Goal: Information Seeking & Learning: Learn about a topic

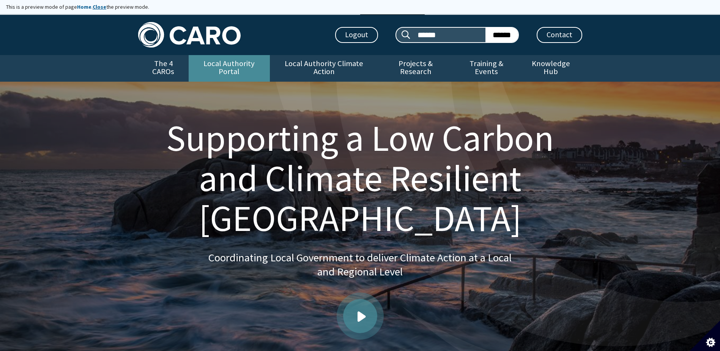
click at [241, 64] on link "Local Authority Portal" at bounding box center [229, 68] width 81 height 27
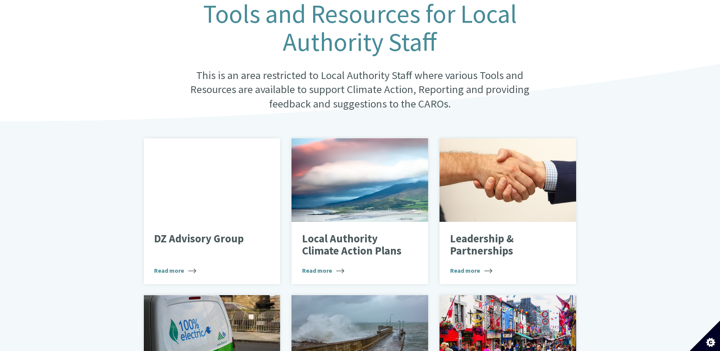
scroll to position [190, 0]
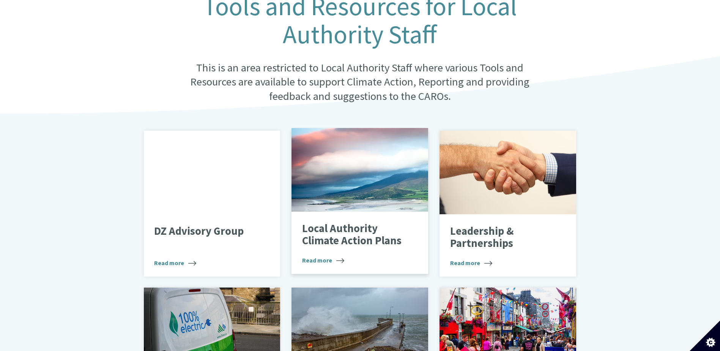
click at [351, 189] on div at bounding box center [359, 169] width 137 height 83
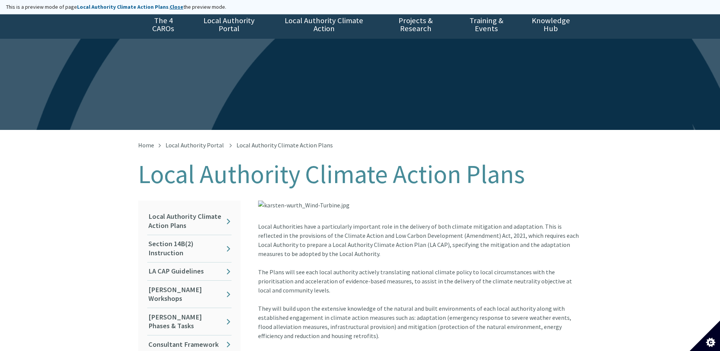
scroll to position [228, 0]
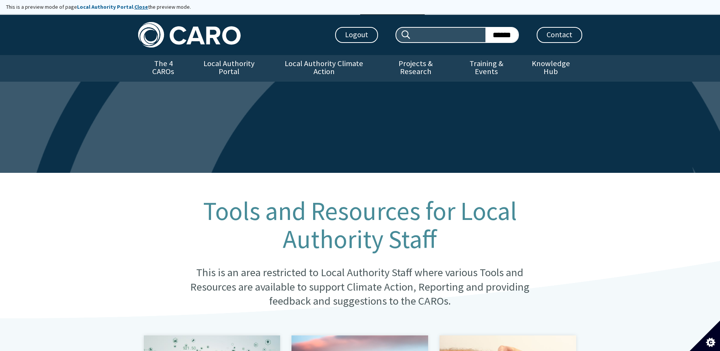
scroll to position [190, 0]
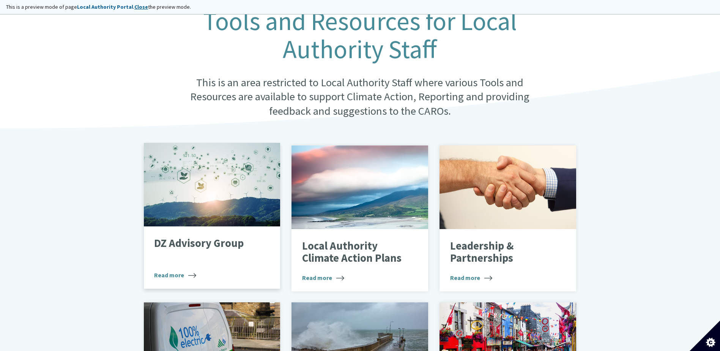
click at [199, 198] on div at bounding box center [212, 184] width 137 height 83
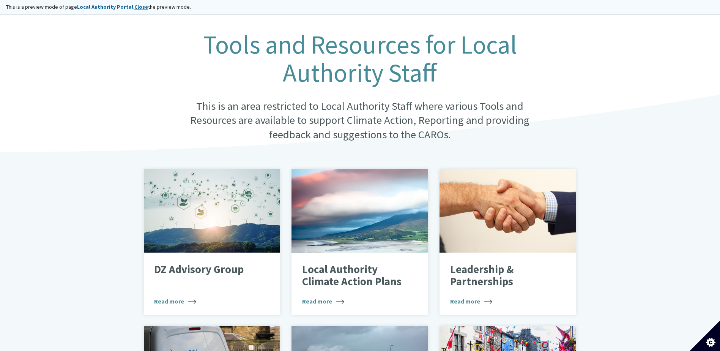
scroll to position [190, 0]
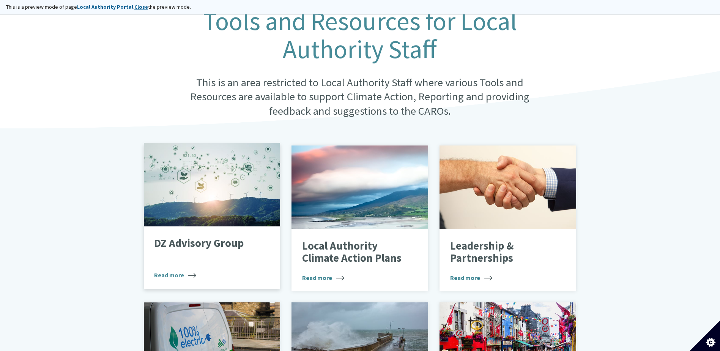
click at [217, 226] on div "DZ Advisory Group Read more" at bounding box center [212, 257] width 137 height 62
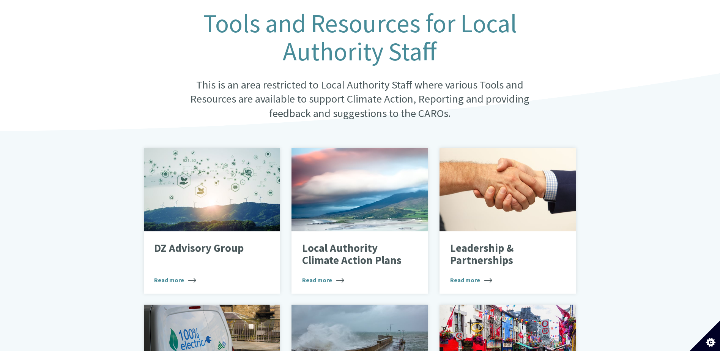
scroll to position [190, 0]
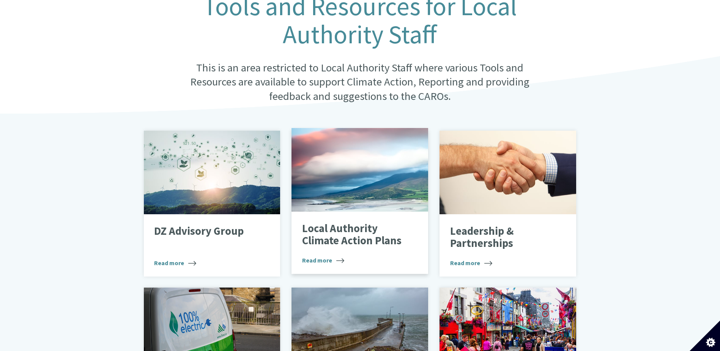
click at [379, 232] on p "Local Authority Climate Action Plans" at bounding box center [354, 234] width 104 height 24
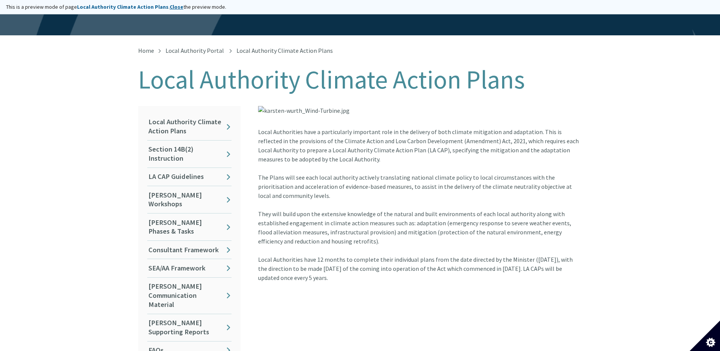
scroll to position [152, 0]
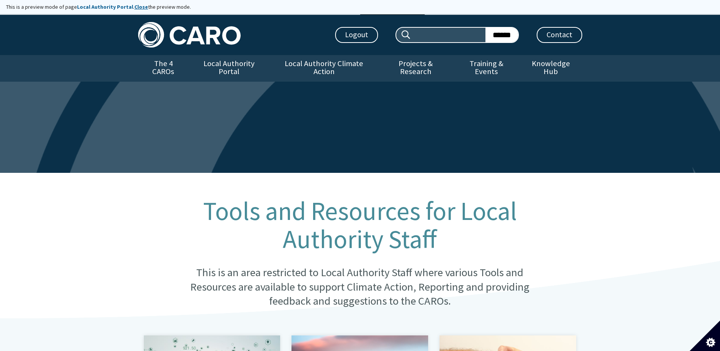
scroll to position [190, 0]
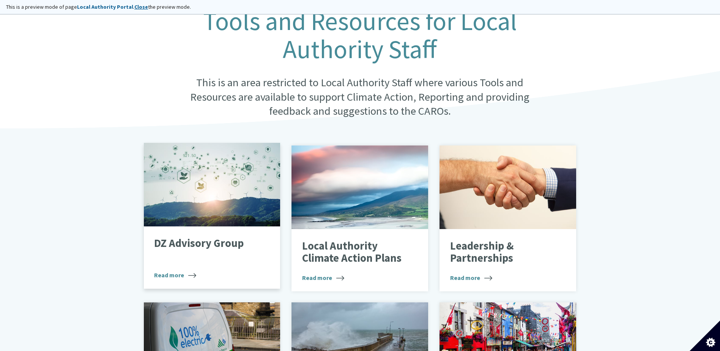
click at [207, 226] on div "DZ Advisory Group Read more" at bounding box center [212, 257] width 137 height 62
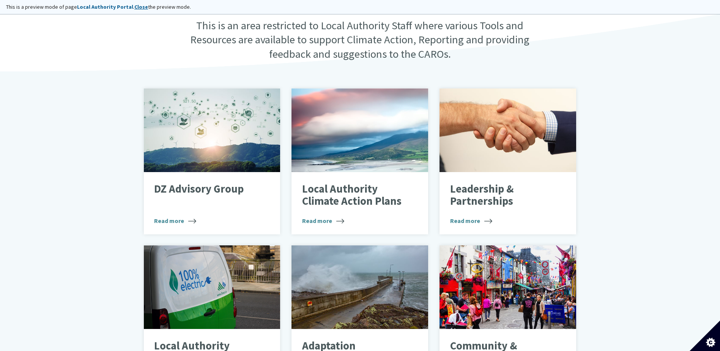
scroll to position [214, 0]
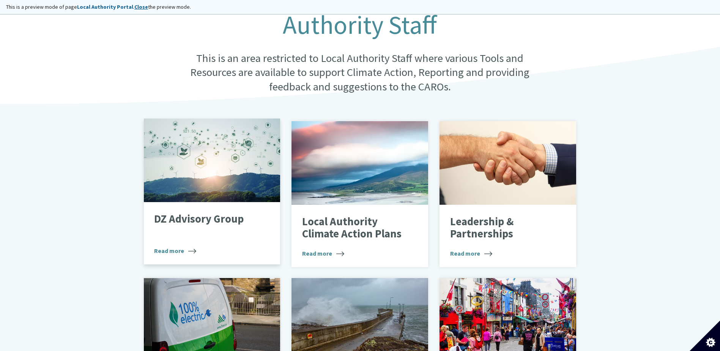
click at [219, 167] on div at bounding box center [212, 159] width 137 height 83
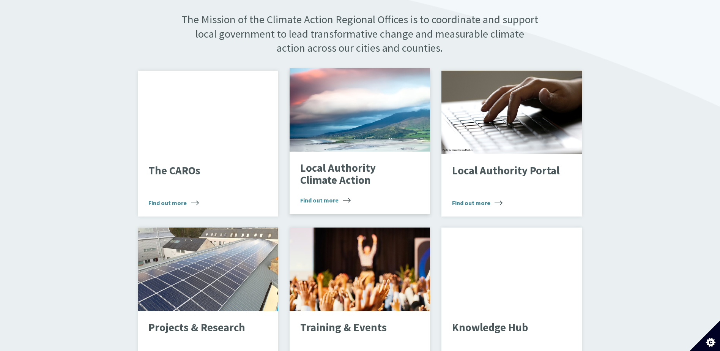
scroll to position [455, 0]
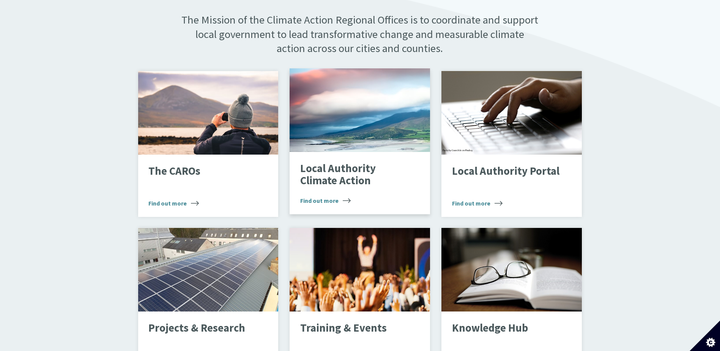
click at [359, 115] on div "Landscape" at bounding box center [359, 109] width 140 height 83
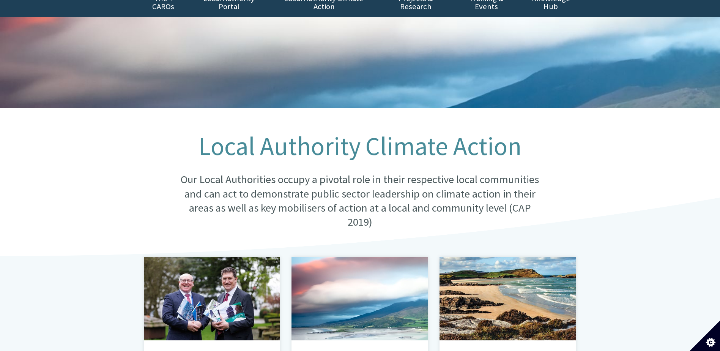
scroll to position [152, 0]
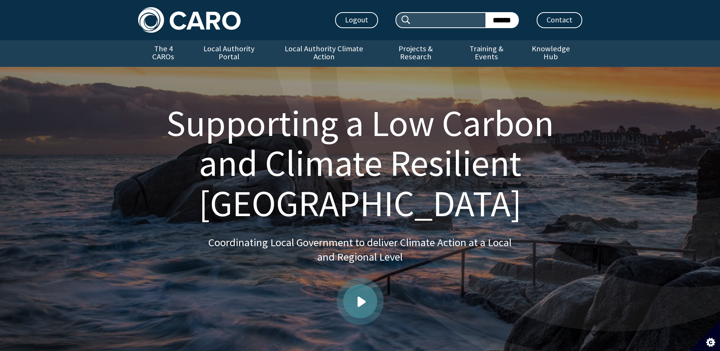
scroll to position [455, 0]
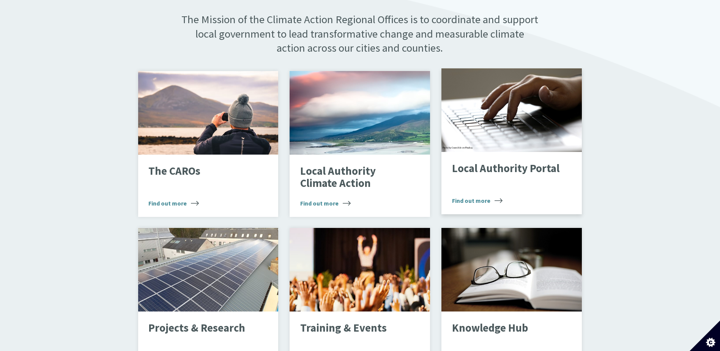
click at [535, 127] on div "Typing on laptop" at bounding box center [511, 109] width 140 height 83
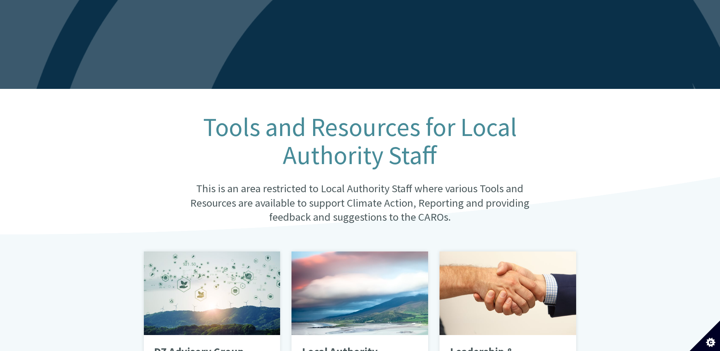
scroll to position [190, 0]
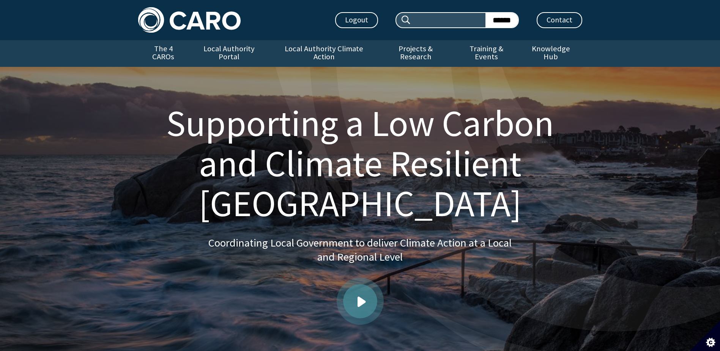
scroll to position [455, 0]
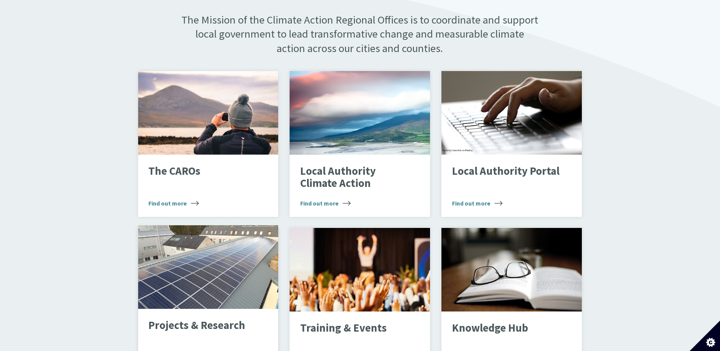
click at [191, 294] on div "PV Array" at bounding box center [208, 266] width 140 height 83
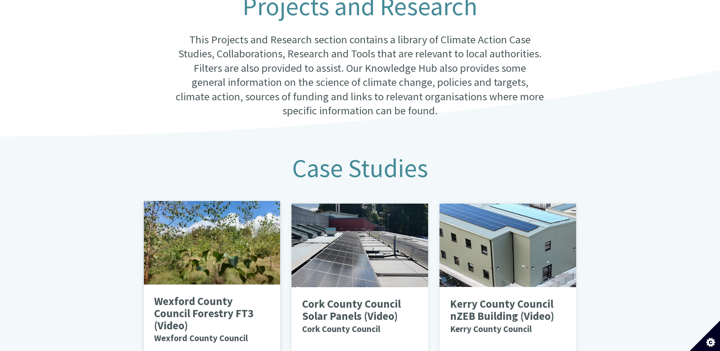
scroll to position [379, 0]
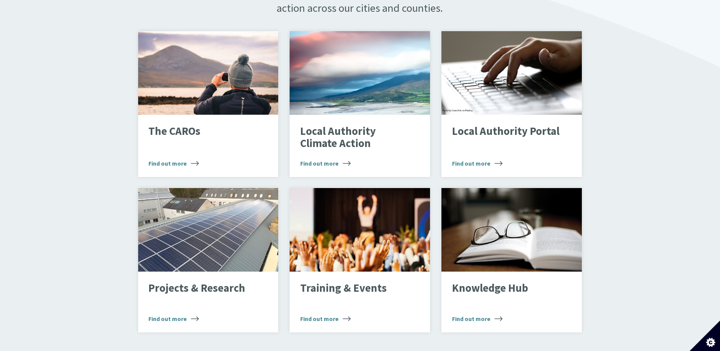
scroll to position [645, 0]
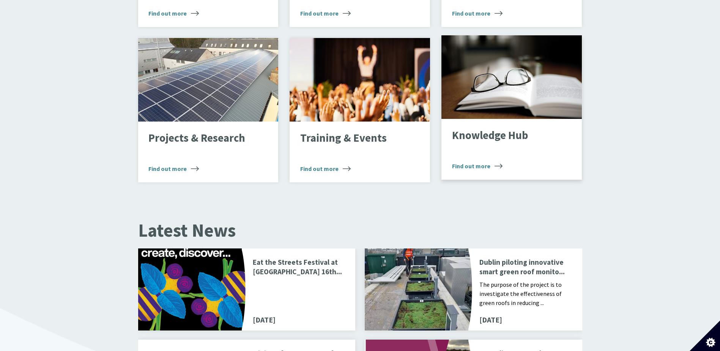
click at [490, 97] on div "Open book" at bounding box center [511, 76] width 140 height 83
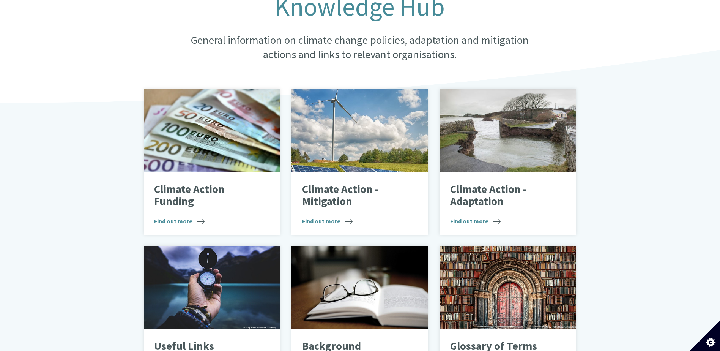
scroll to position [190, 0]
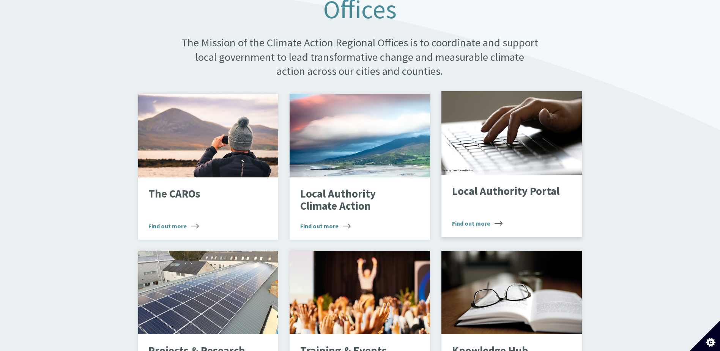
scroll to position [341, 0]
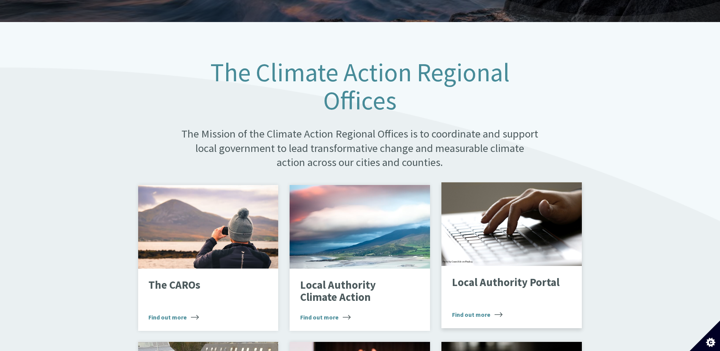
click at [533, 224] on div "Typing on laptop" at bounding box center [511, 223] width 140 height 83
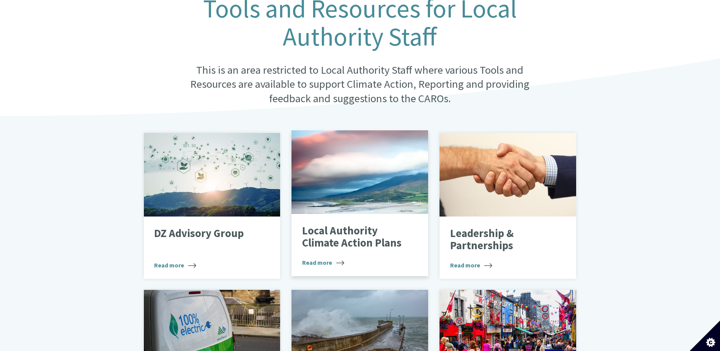
scroll to position [228, 0]
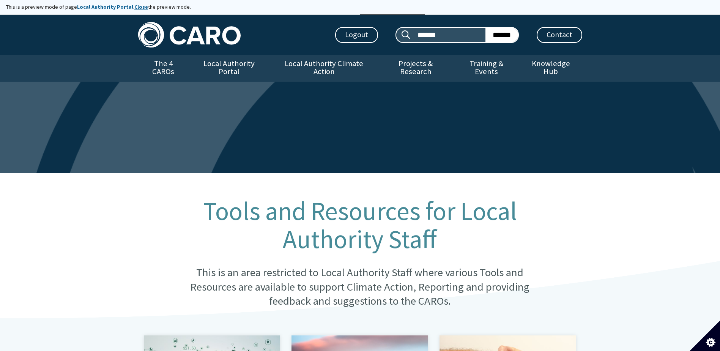
scroll to position [242, 0]
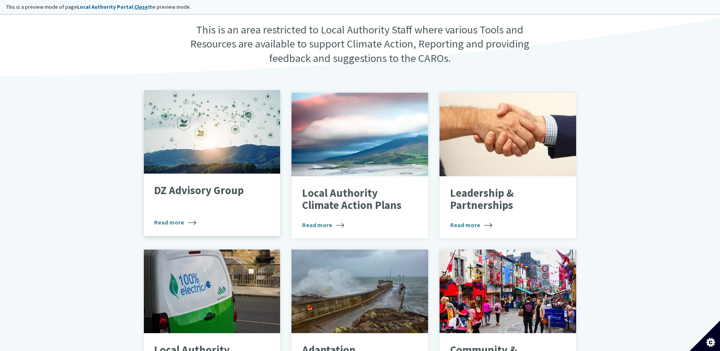
click at [213, 127] on div at bounding box center [212, 131] width 137 height 83
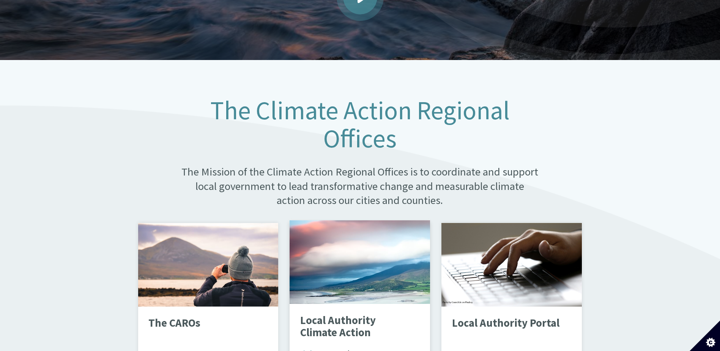
scroll to position [341, 0]
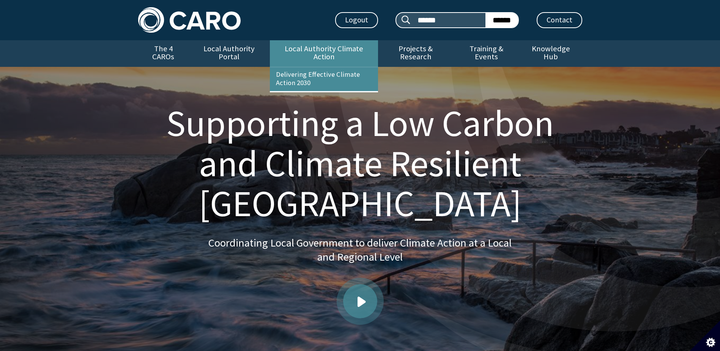
click at [324, 47] on link "Local Authority Climate Action" at bounding box center [324, 53] width 108 height 27
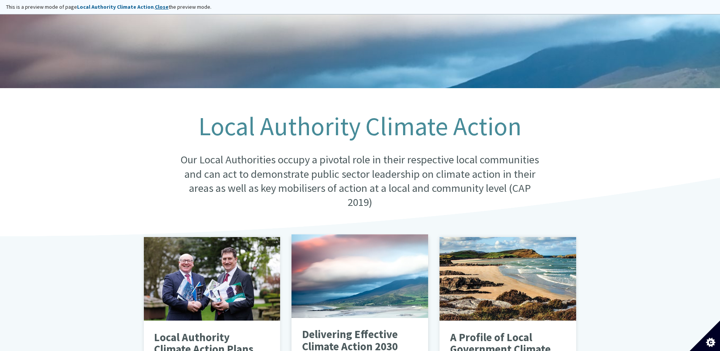
scroll to position [190, 0]
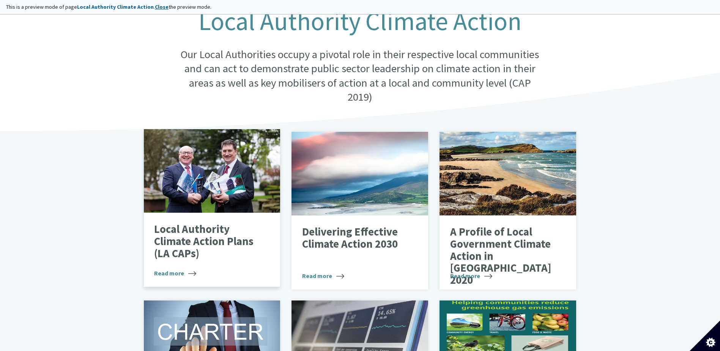
click at [185, 175] on div at bounding box center [212, 170] width 137 height 83
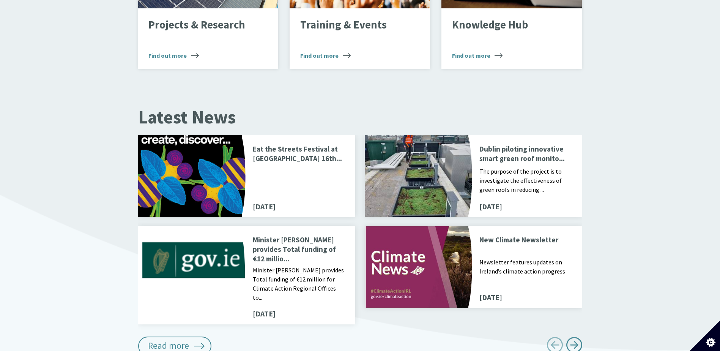
scroll to position [759, 0]
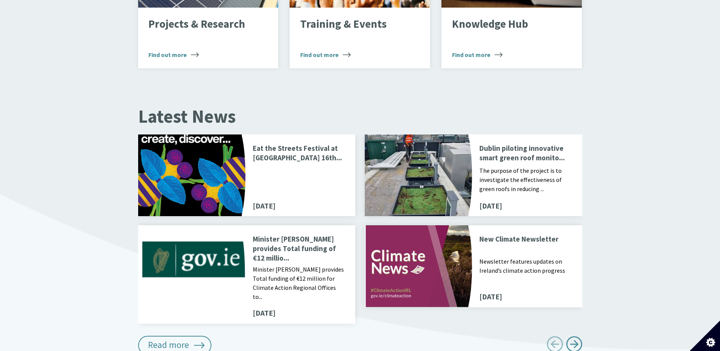
click at [293, 175] on p at bounding box center [299, 180] width 93 height 28
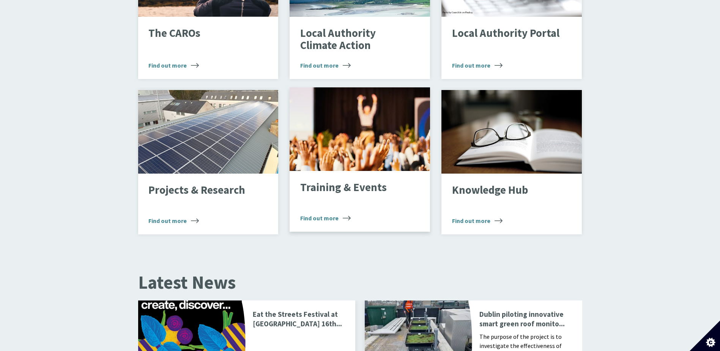
scroll to position [821, 0]
